Goal: Information Seeking & Learning: Find specific fact

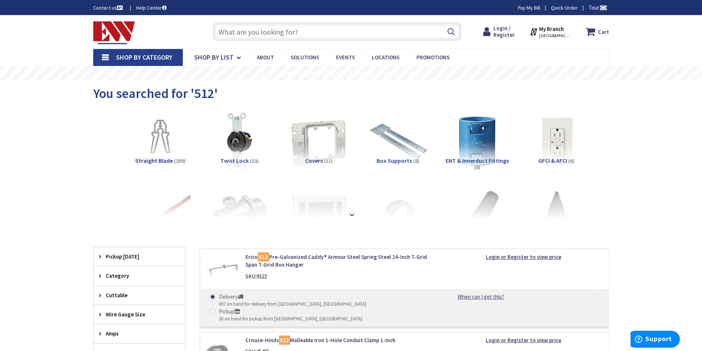
click at [268, 37] on input "text" at bounding box center [337, 31] width 249 height 18
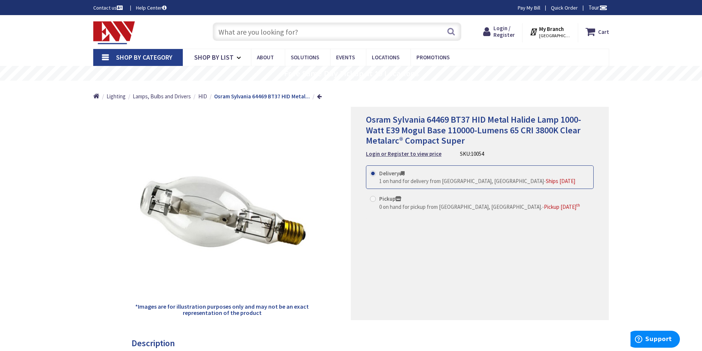
click at [564, 30] on strong "My Branch" at bounding box center [551, 28] width 25 height 7
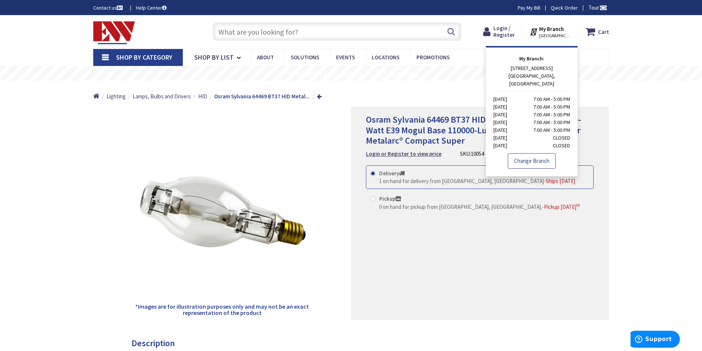
click at [529, 153] on link "Change Branch" at bounding box center [532, 160] width 48 height 15
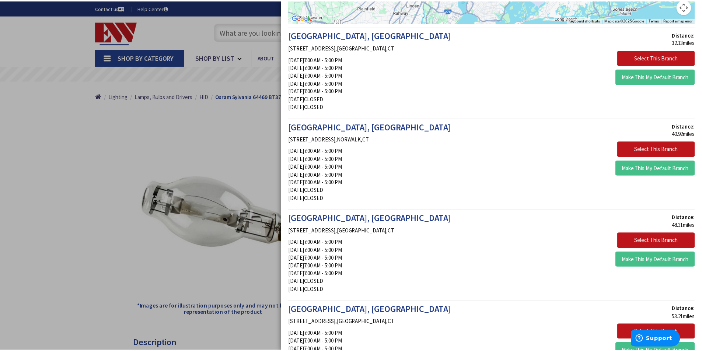
scroll to position [123, 0]
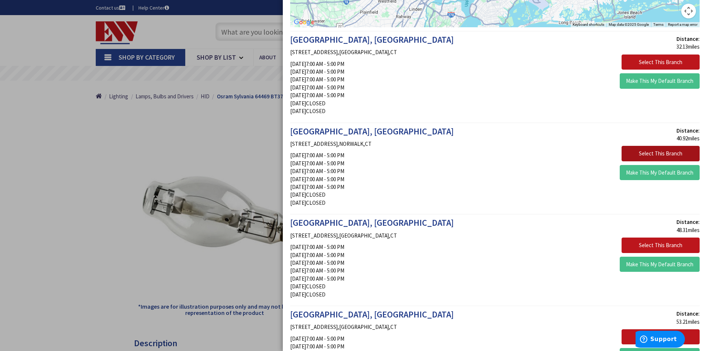
click at [658, 151] on button "Select This Branch" at bounding box center [661, 153] width 78 height 15
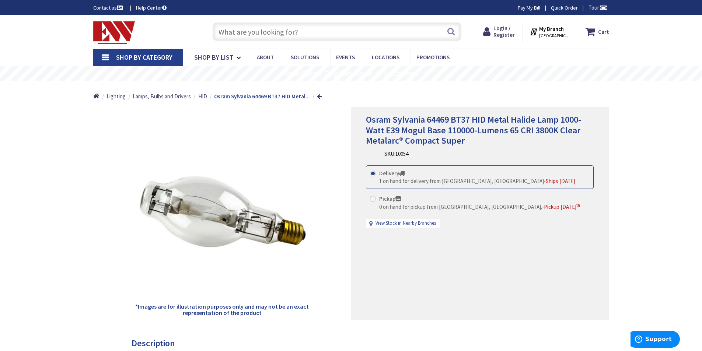
click at [560, 32] on strong "My Branch" at bounding box center [551, 28] width 25 height 7
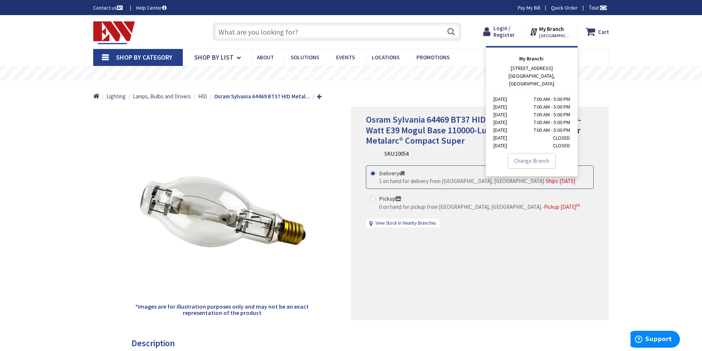
click at [534, 153] on link "Change Branch" at bounding box center [532, 160] width 48 height 15
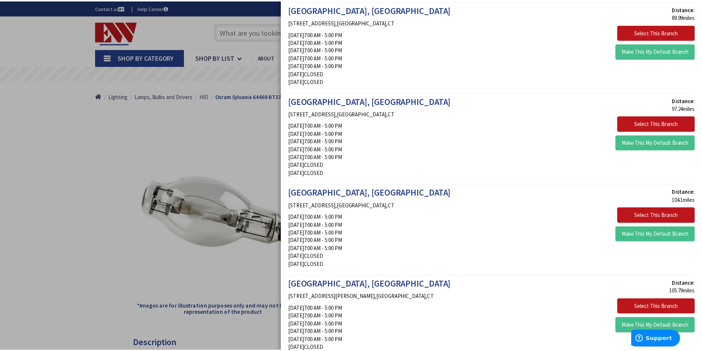
scroll to position [1351, 0]
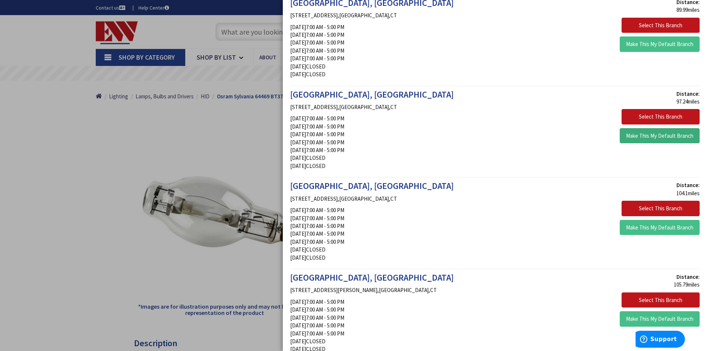
click at [646, 135] on button "Make This My Default Branch" at bounding box center [660, 135] width 80 height 15
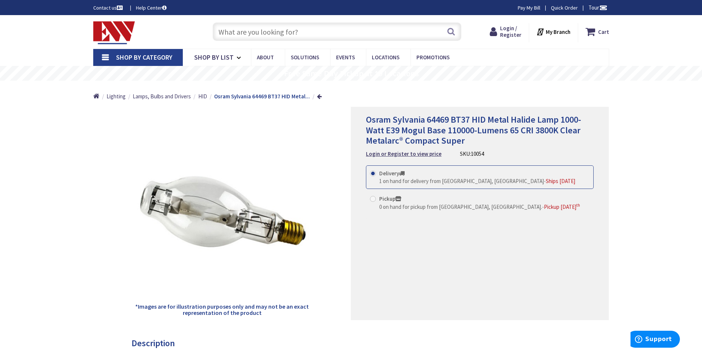
click at [563, 32] on strong "My Branch" at bounding box center [558, 31] width 25 height 7
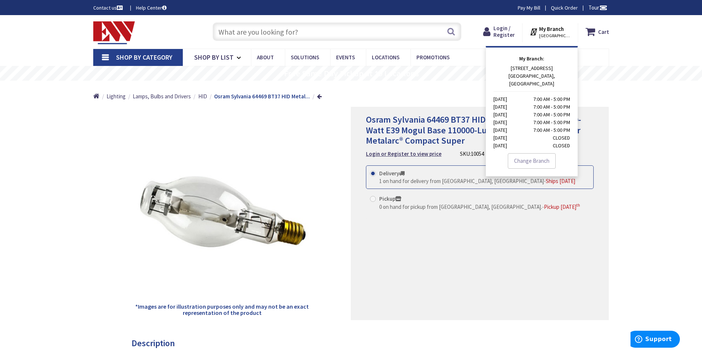
drag, startPoint x: 461, startPoint y: 161, endPoint x: 468, endPoint y: 159, distance: 6.9
click at [461, 161] on div "Osram Sylvania 64469 BT37 HID Metal Halide Lamp 1000-Watt E39 Mogul Base 110000…" at bounding box center [480, 213] width 258 height 213
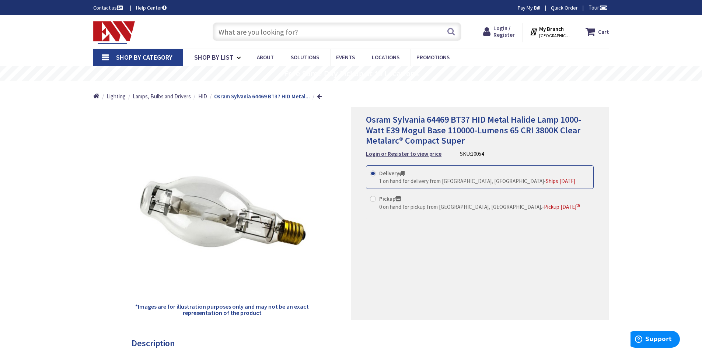
drag, startPoint x: 484, startPoint y: 152, endPoint x: 455, endPoint y: 154, distance: 29.2
click at [455, 154] on div "Osram Sylvania 64469 BT37 HID Metal Halide Lamp 1000-Watt E39 Mogul Base 110000…" at bounding box center [480, 136] width 228 height 43
copy div "SKU: 10054"
drag, startPoint x: 394, startPoint y: 120, endPoint x: 450, endPoint y: 120, distance: 55.6
click at [450, 121] on span "Osram Sylvania 64469 BT37 HID Metal Halide Lamp 1000-Watt E39 Mogul Base 110000…" at bounding box center [473, 130] width 215 height 33
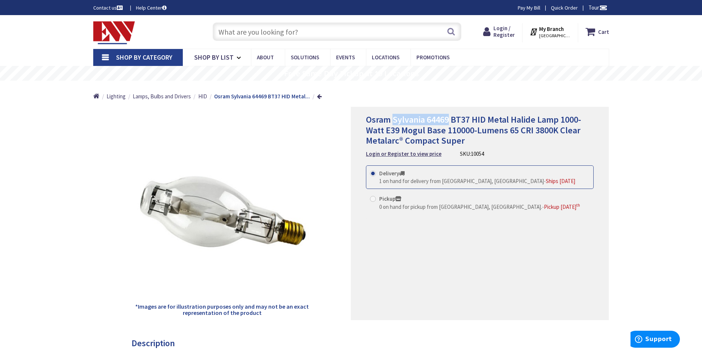
copy span "Sylvania 64469"
